Goal: Check status: Check status

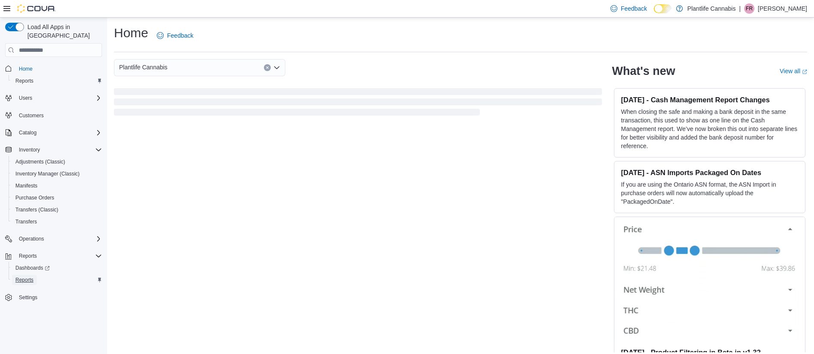
click at [37, 275] on link "Reports" at bounding box center [24, 280] width 25 height 10
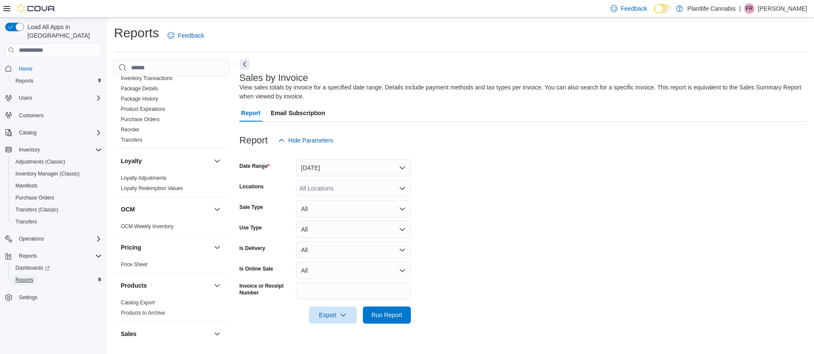
scroll to position [463, 0]
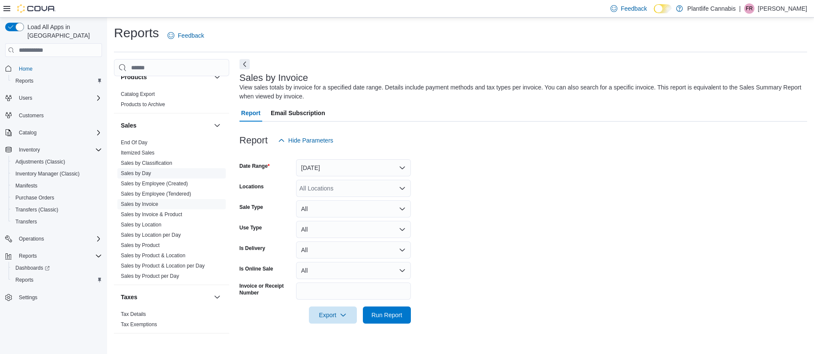
click at [140, 172] on link "Sales by Day" at bounding box center [136, 173] width 30 height 6
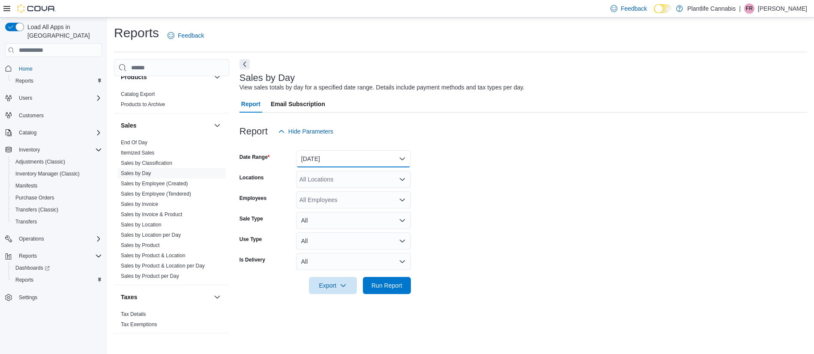
drag, startPoint x: 332, startPoint y: 154, endPoint x: 340, endPoint y: 167, distance: 15.4
click at [332, 154] on button "[DATE]" at bounding box center [353, 158] width 115 height 17
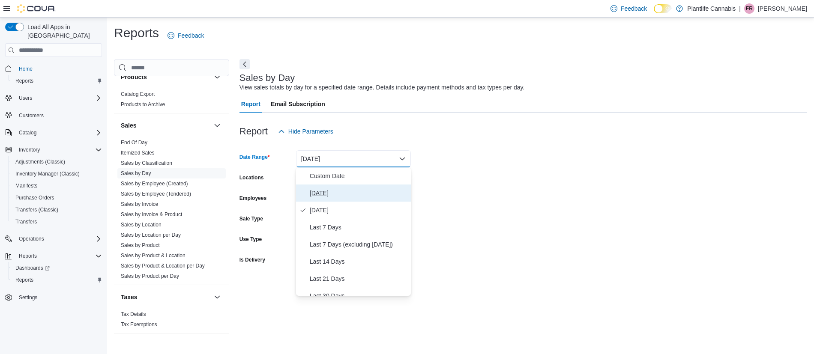
click at [344, 196] on span "[DATE]" at bounding box center [359, 193] width 98 height 10
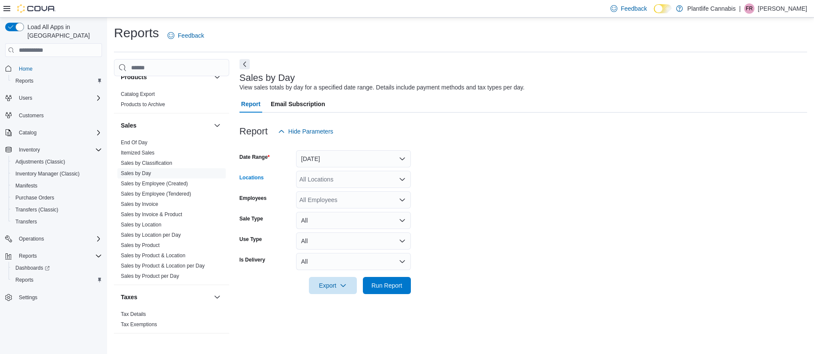
click at [337, 176] on div "All Locations" at bounding box center [353, 179] width 115 height 17
type input "****"
click at [343, 199] on button "Calgary - Shawnessy" at bounding box center [353, 194] width 115 height 12
drag, startPoint x: 394, startPoint y: 294, endPoint x: 431, endPoint y: 268, distance: 45.5
click at [394, 294] on span "Run Report" at bounding box center [387, 285] width 38 height 17
